Goal: Task Accomplishment & Management: Use online tool/utility

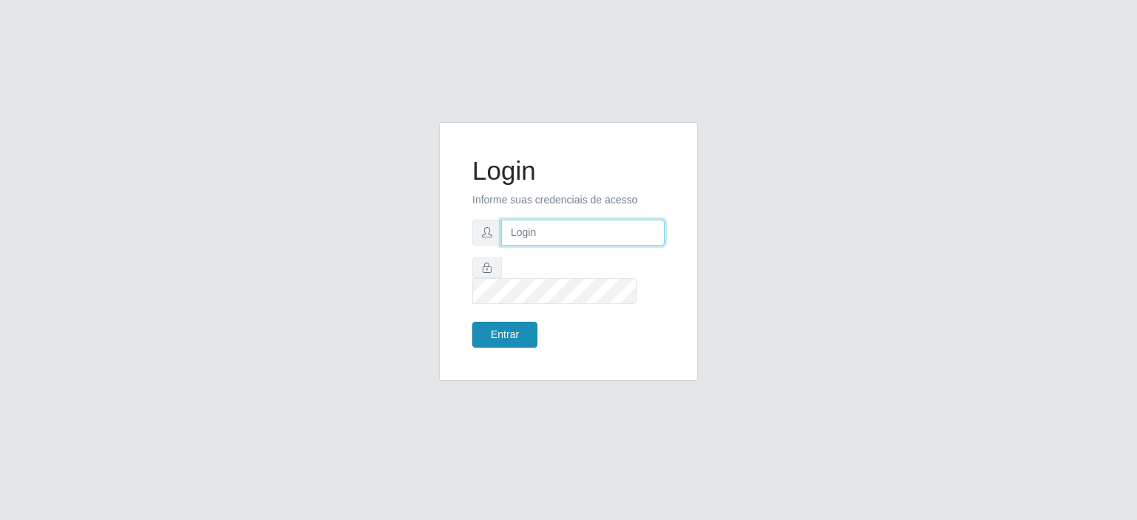
type input "[EMAIL_ADDRESS][DOMAIN_NAME]"
click at [523, 325] on button "Entrar" at bounding box center [504, 335] width 65 height 26
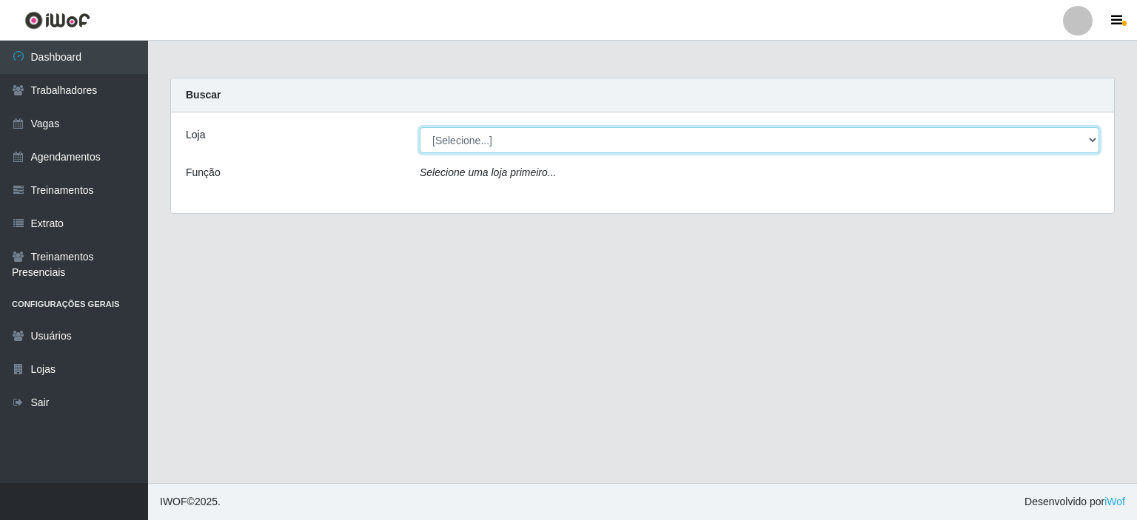
click at [555, 144] on select "[Selecione...] Preço Bom Supermercado" at bounding box center [759, 140] width 679 height 26
select select "387"
click at [420, 127] on select "[Selecione...] Preço Bom Supermercado" at bounding box center [759, 140] width 679 height 26
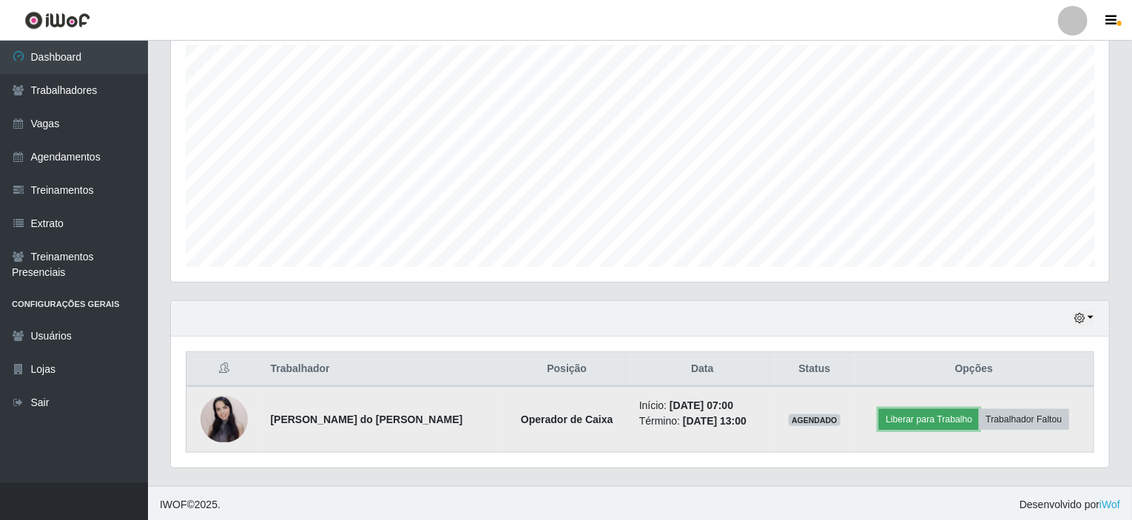
click at [955, 423] on button "Liberar para Trabalho" at bounding box center [929, 419] width 100 height 21
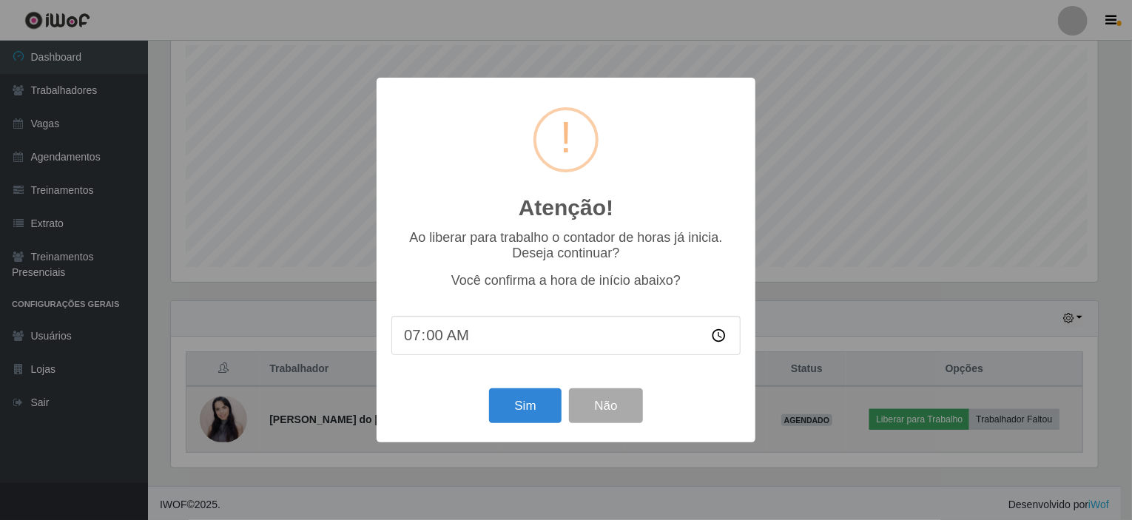
scroll to position [307, 932]
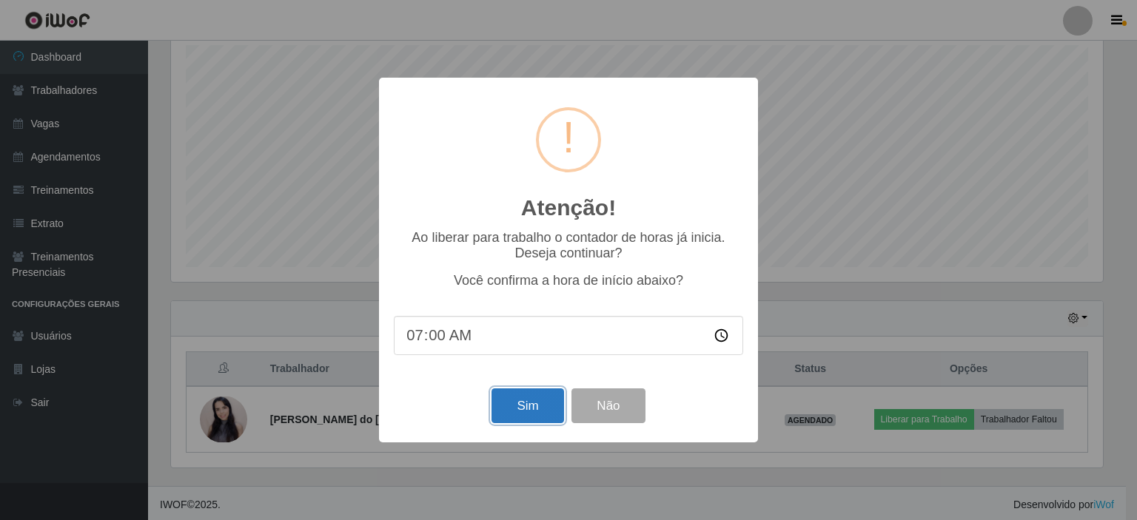
click at [536, 408] on button "Sim" at bounding box center [527, 405] width 72 height 35
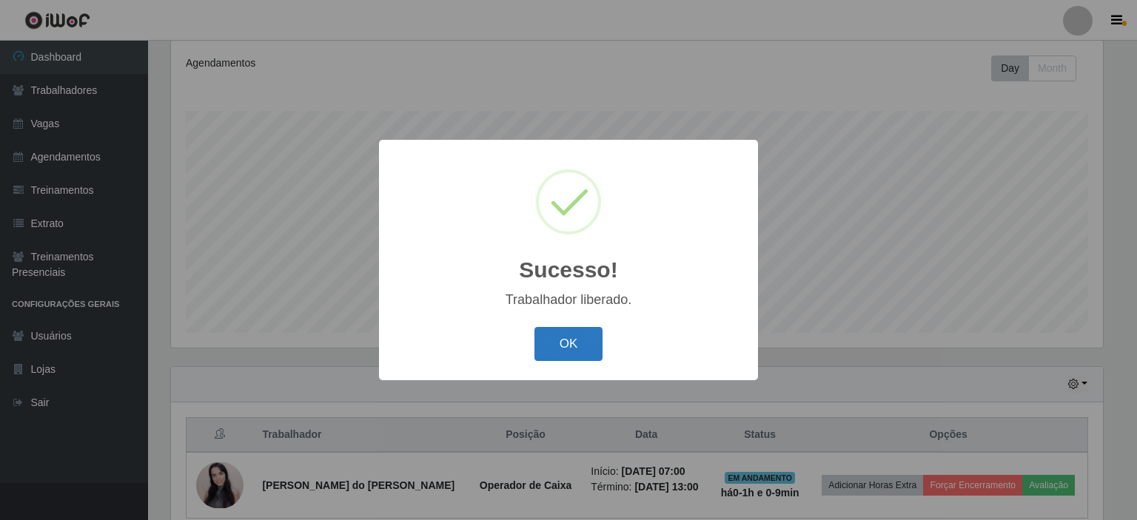
click at [591, 337] on button "OK" at bounding box center [568, 344] width 69 height 35
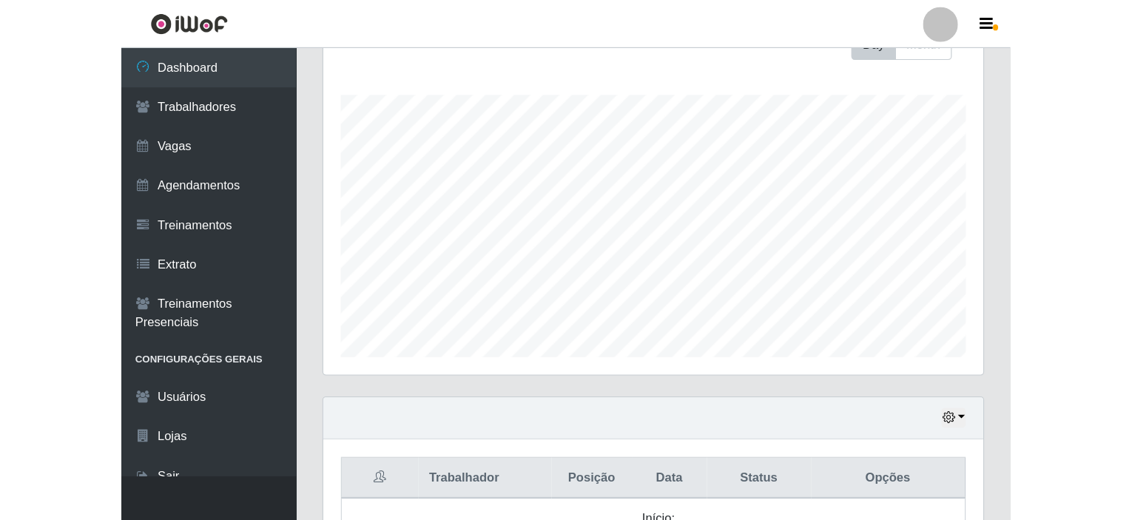
scroll to position [739680, 739048]
